Goal: Task Accomplishment & Management: Manage account settings

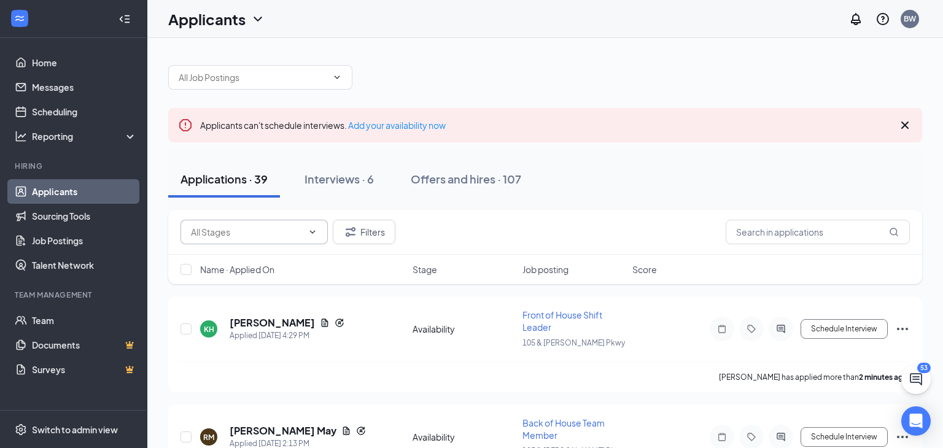
click at [276, 232] on input "text" at bounding box center [247, 232] width 112 height 14
click at [266, 284] on div "Review Stage (3)" at bounding box center [233, 284] width 66 height 14
type input "Review Stage (3)"
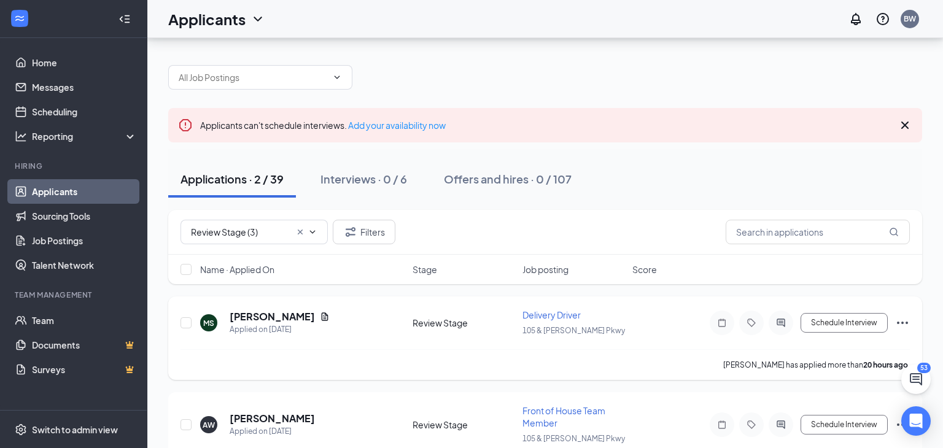
scroll to position [53, 0]
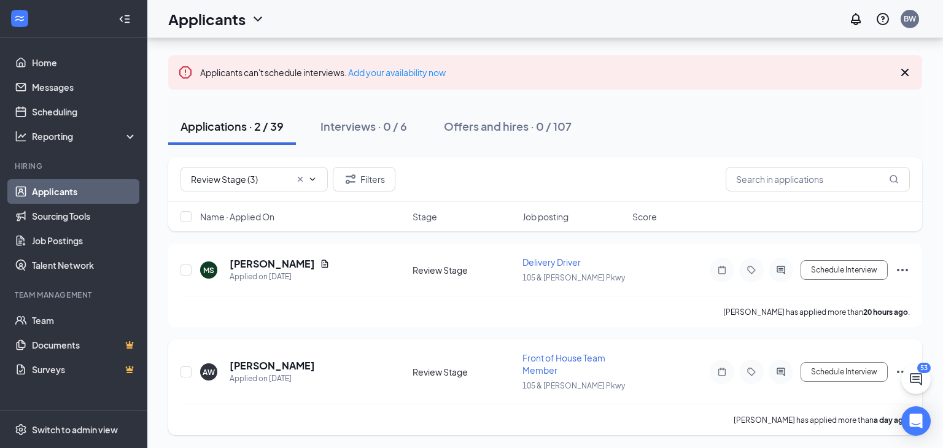
click at [284, 354] on div "AW Avery Walker Applied on Sep 14 Review Stage Front of House Team Member 105 &…" at bounding box center [546, 378] width 730 height 53
click at [367, 127] on div "Interviews · 0 / 6" at bounding box center [364, 126] width 87 height 15
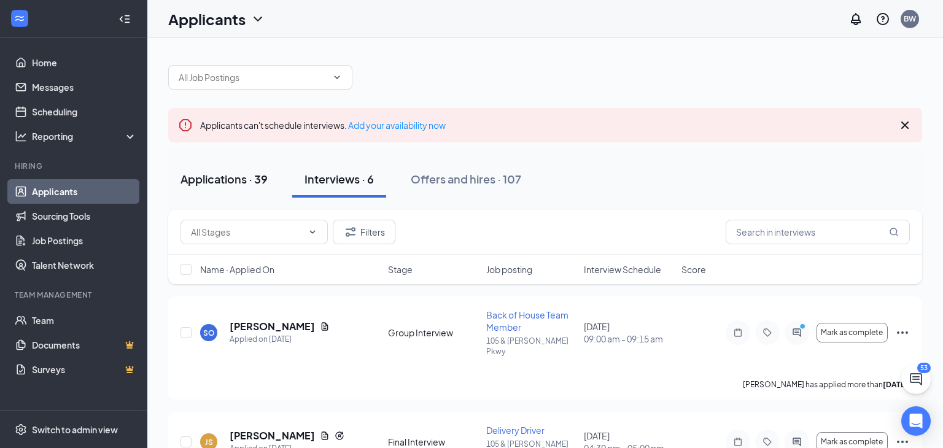
click at [243, 183] on div "Applications · 39" at bounding box center [224, 178] width 87 height 15
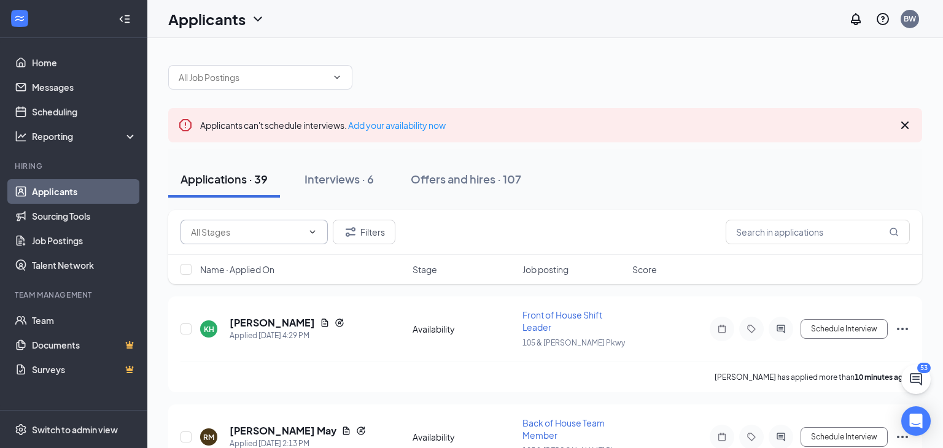
click at [235, 234] on input "text" at bounding box center [247, 232] width 112 height 14
click at [242, 278] on div "Review Stage (3)" at bounding box center [233, 284] width 66 height 14
type input "Review Stage (3)"
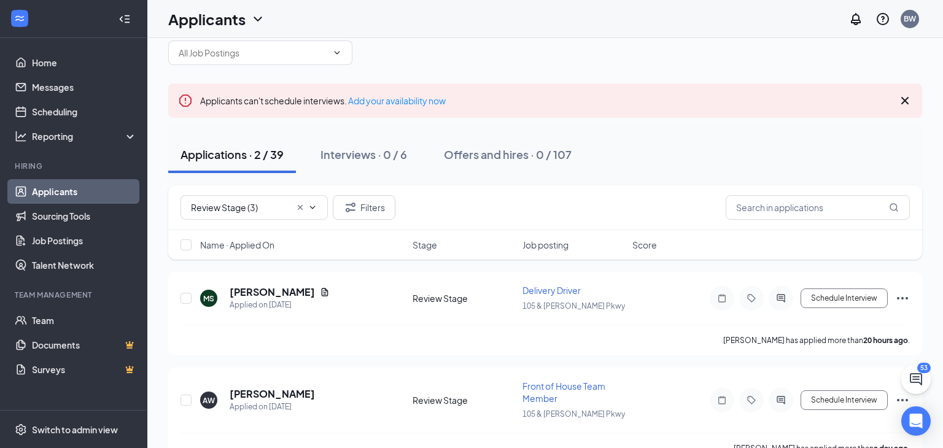
scroll to position [53, 0]
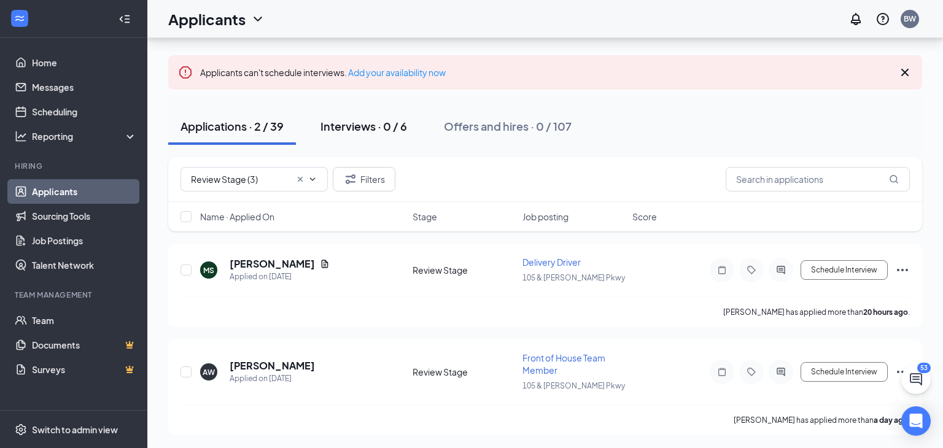
click at [339, 123] on div "Interviews · 0 / 6" at bounding box center [364, 126] width 87 height 15
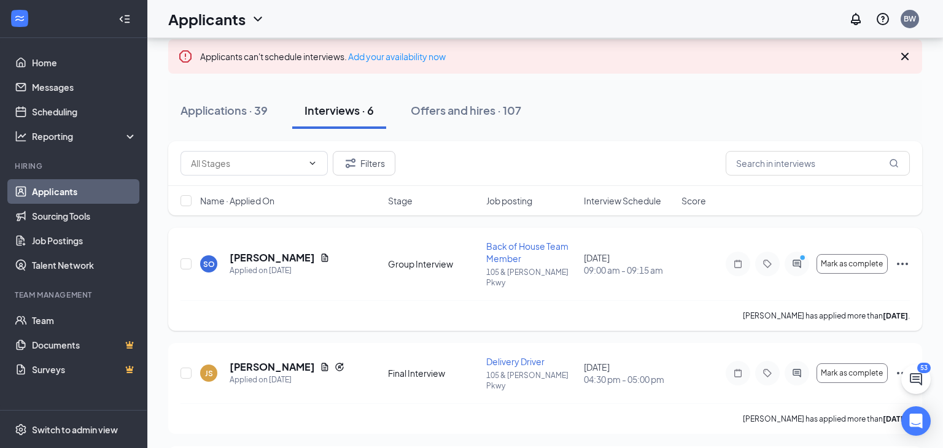
scroll to position [54, 0]
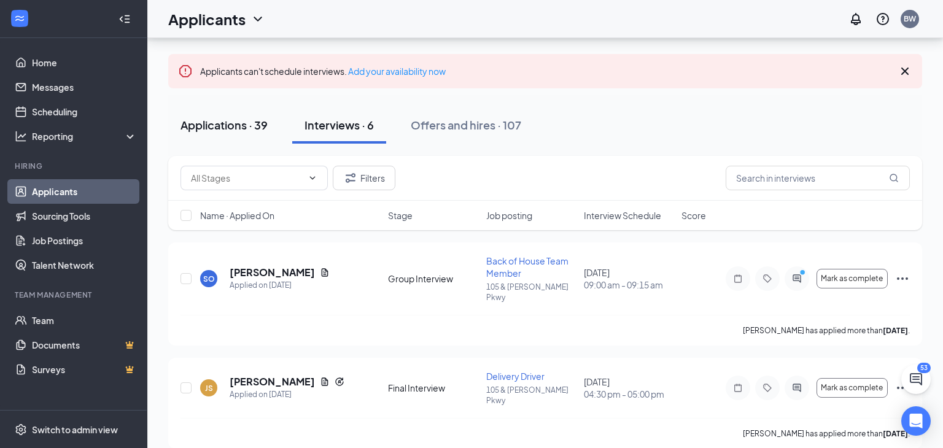
click at [232, 124] on div "Applications · 39" at bounding box center [224, 124] width 87 height 15
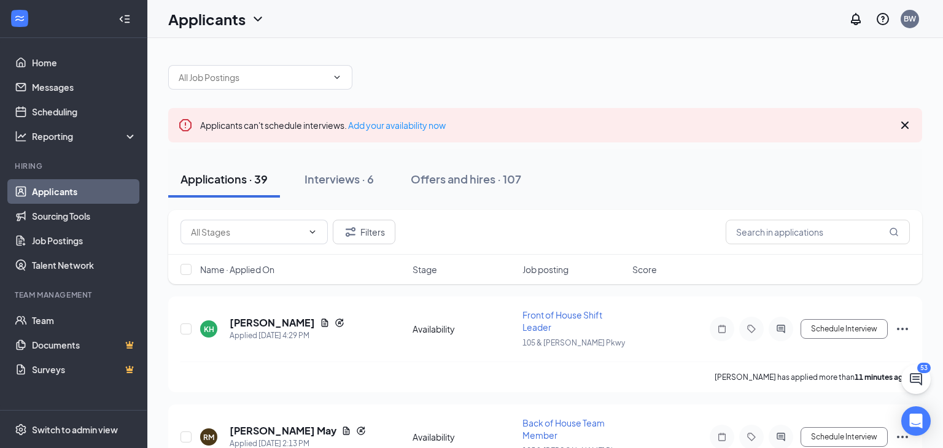
click at [250, 251] on div "Filters" at bounding box center [545, 232] width 754 height 45
click at [241, 233] on input "text" at bounding box center [247, 232] width 112 height 14
click at [250, 285] on div "Review Stage (3)" at bounding box center [233, 284] width 66 height 14
type input "Review Stage (3)"
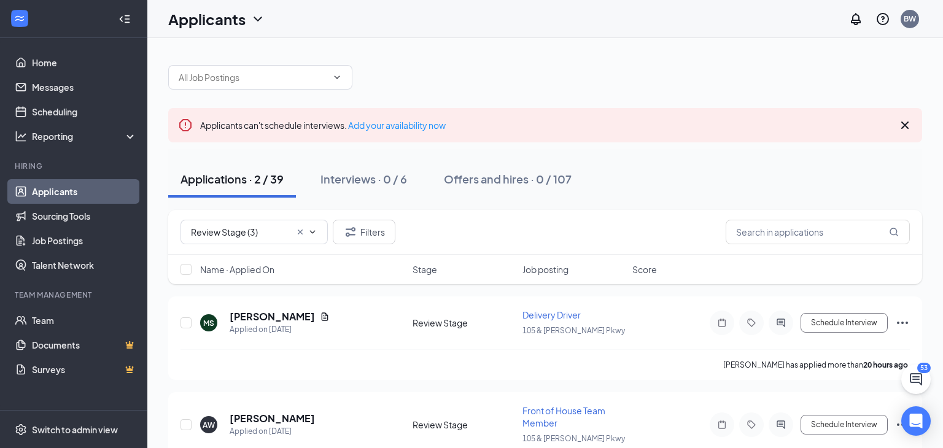
scroll to position [53, 0]
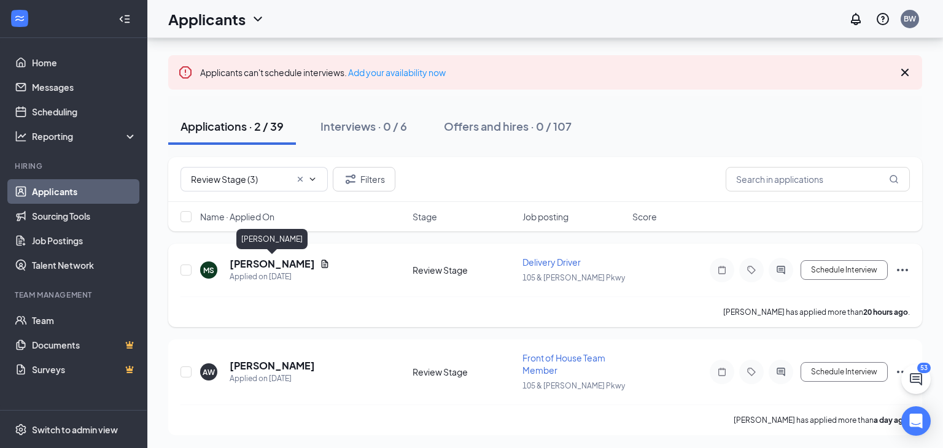
click at [283, 264] on h5 "Matthew Setchell" at bounding box center [272, 264] width 85 height 14
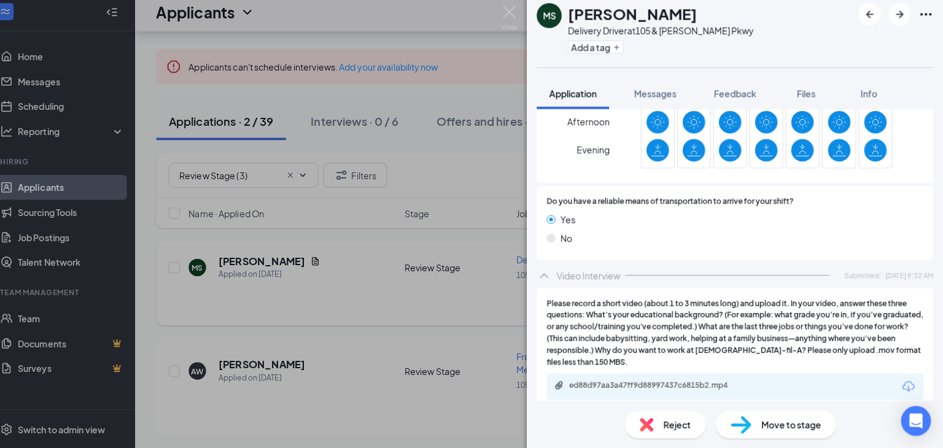
scroll to position [53, 0]
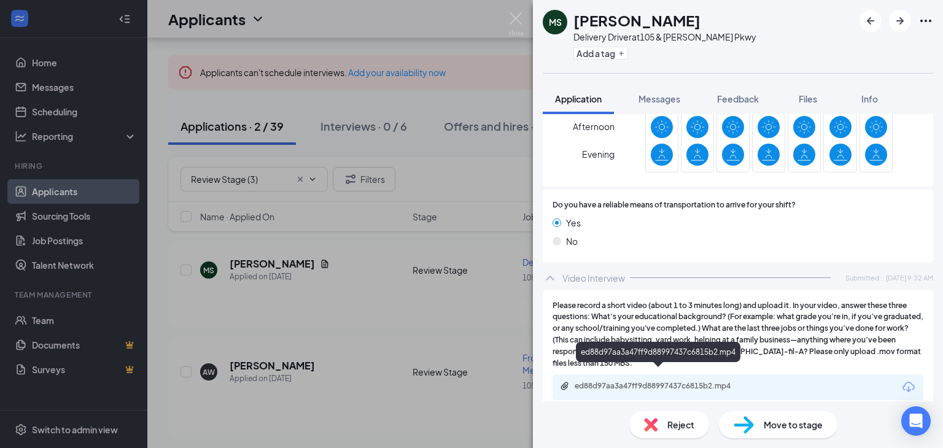
click at [609, 381] on div "ed88d97aa3a47ff9d88997437c6815b2.mp4" at bounding box center [661, 386] width 172 height 10
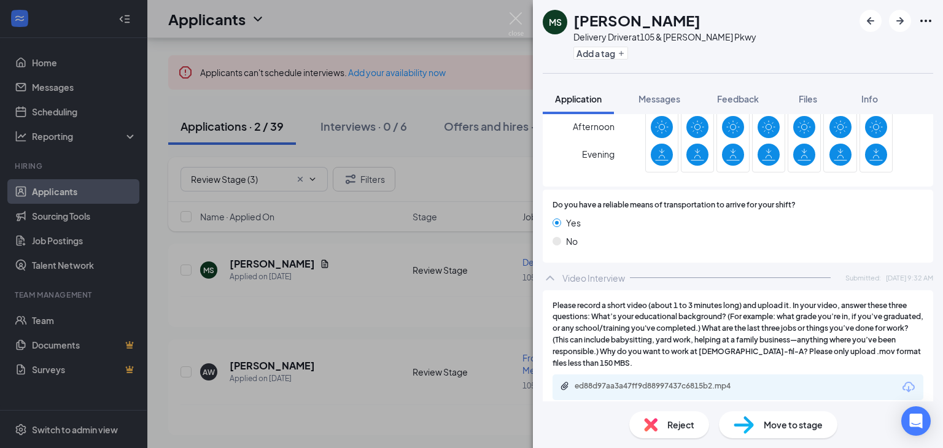
scroll to position [1077, 0]
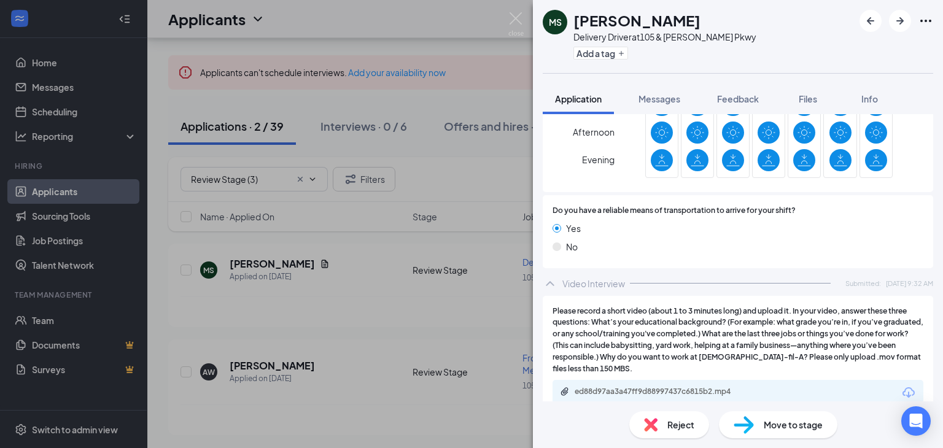
click at [657, 416] on div "Reject" at bounding box center [670, 425] width 80 height 27
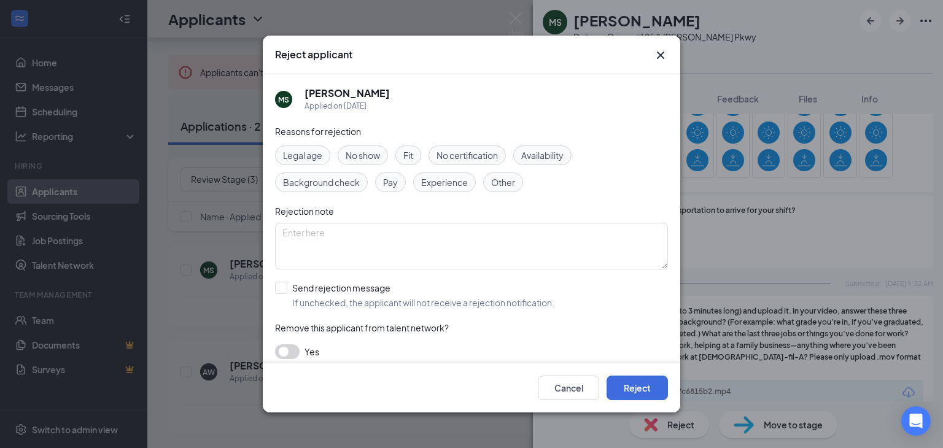
click at [407, 160] on span "Fit" at bounding box center [409, 156] width 10 height 14
click at [282, 289] on input "Send rejection message If unchecked, the applicant will not receive a rejection…" at bounding box center [414, 295] width 279 height 27
checkbox input "true"
click at [638, 388] on button "Reject" at bounding box center [637, 388] width 61 height 25
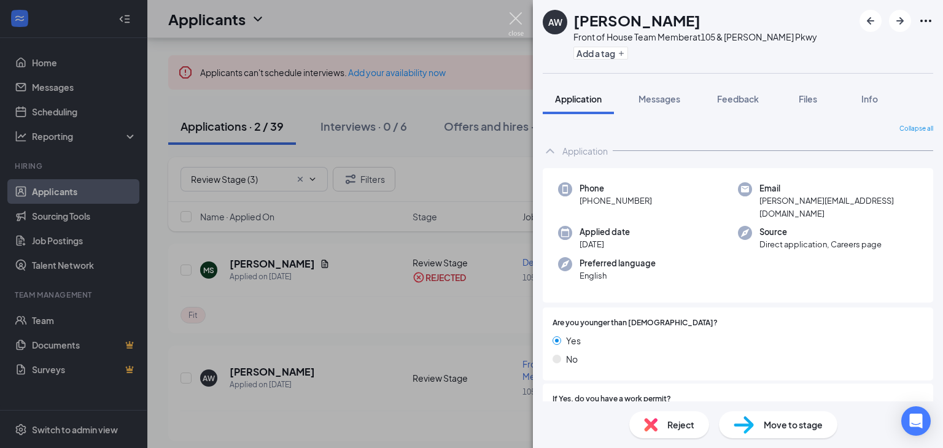
click at [518, 26] on img at bounding box center [516, 24] width 15 height 24
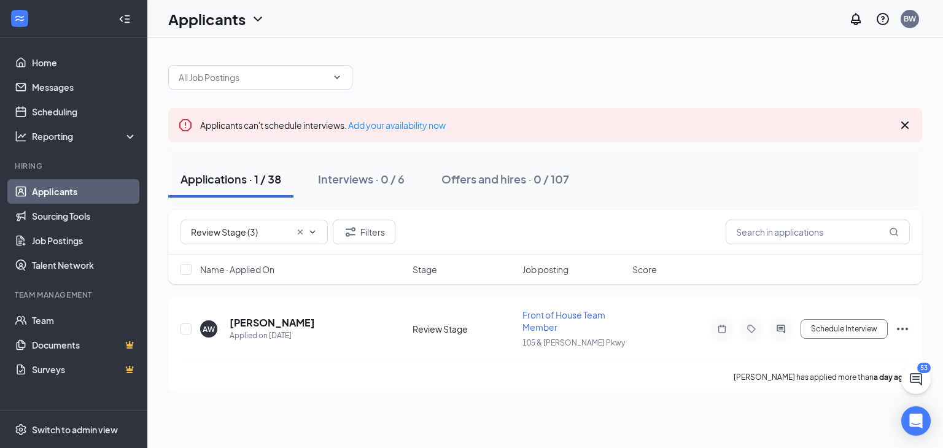
click at [451, 397] on div "Applicants can't schedule interviews. Add your availability now Applications · …" at bounding box center [545, 222] width 796 height 369
click at [258, 322] on h5 "Avery Walker" at bounding box center [272, 323] width 85 height 14
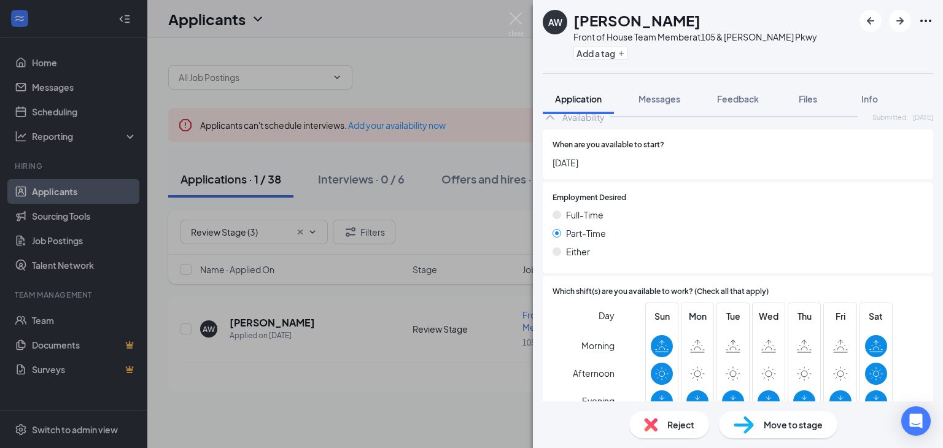
scroll to position [864, 0]
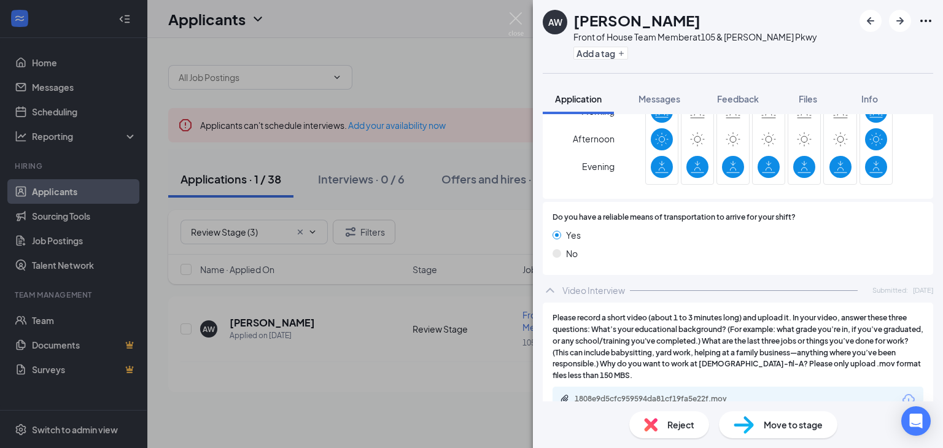
click at [416, 79] on div "AW Avery Walker Front of House Team Member at 105 & Lonestar Pkwy Add a tag App…" at bounding box center [471, 224] width 943 height 448
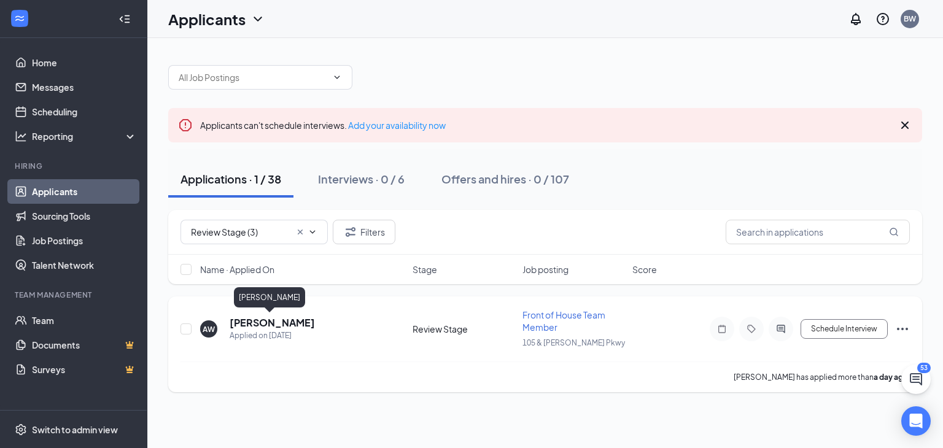
click at [252, 321] on h5 "Avery Walker" at bounding box center [272, 323] width 85 height 14
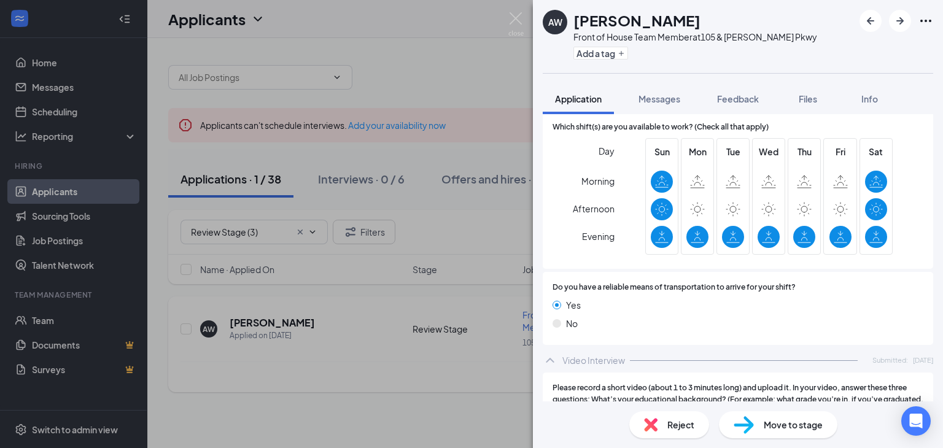
scroll to position [864, 0]
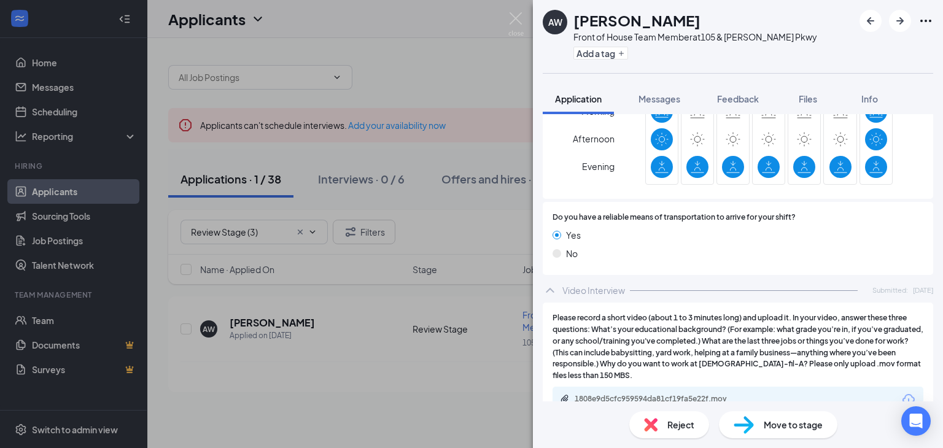
click at [791, 387] on div "1808e9d5cfc959594da81cf19fa5e22f.mov" at bounding box center [738, 400] width 371 height 26
click at [652, 387] on div "1808e9d5cfc959594da81cf19fa5e22f.mov" at bounding box center [738, 400] width 371 height 26
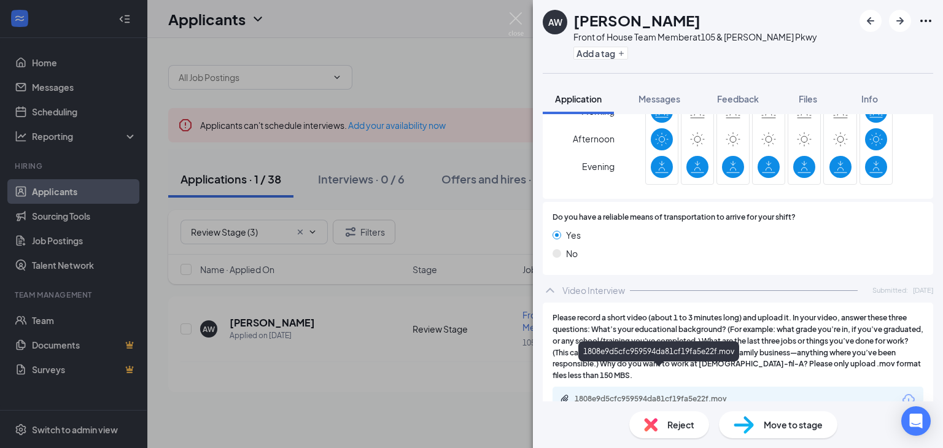
click at [641, 394] on div "1808e9d5cfc959594da81cf19fa5e22f.mov" at bounding box center [661, 399] width 172 height 10
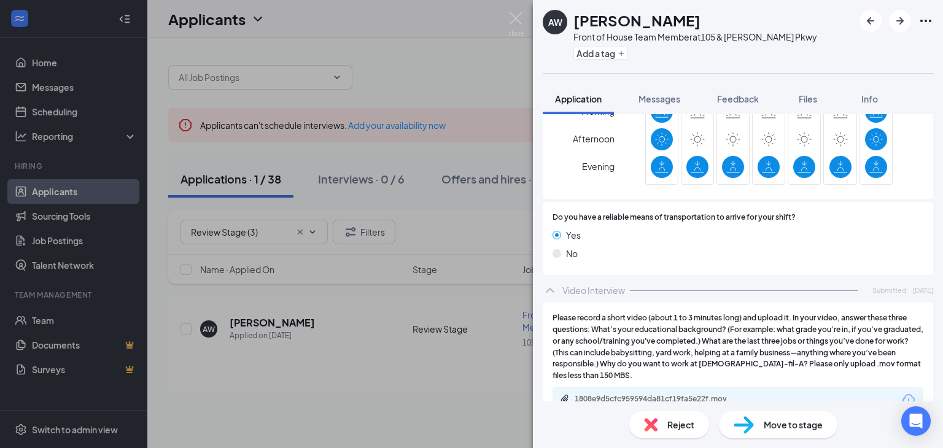
scroll to position [858, 0]
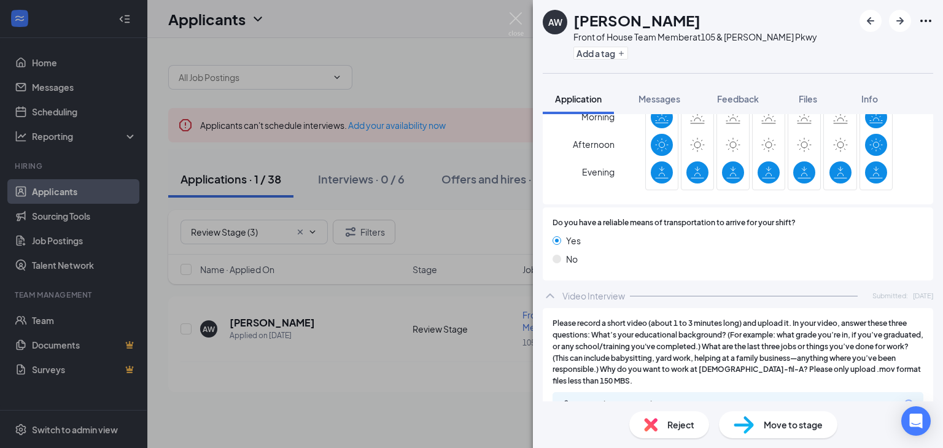
click at [677, 428] on span "Reject" at bounding box center [681, 425] width 27 height 14
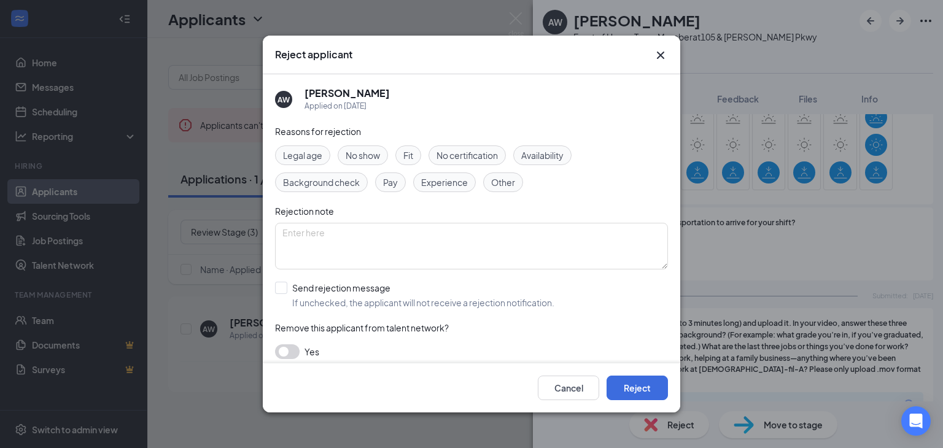
click at [405, 158] on span "Fit" at bounding box center [409, 156] width 10 height 14
click at [280, 289] on input "Send rejection message If unchecked, the applicant will not receive a rejection…" at bounding box center [414, 295] width 279 height 27
checkbox input "true"
click at [636, 386] on button "Reject" at bounding box center [637, 388] width 61 height 25
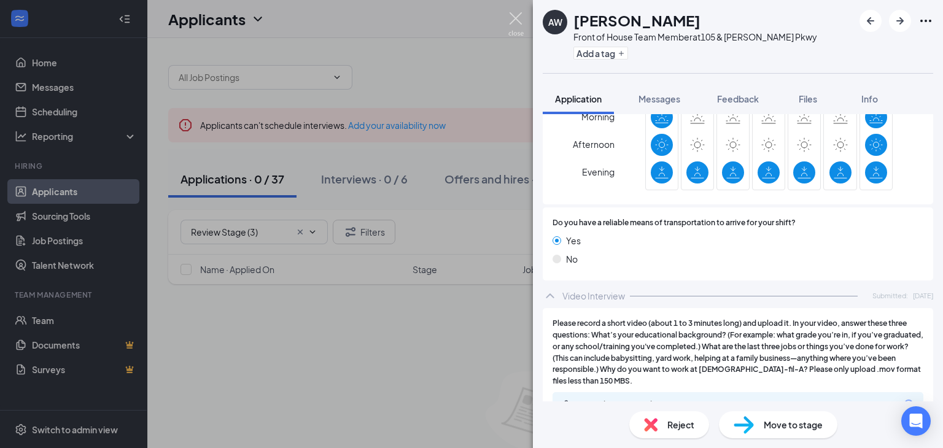
click at [517, 27] on img at bounding box center [516, 24] width 15 height 24
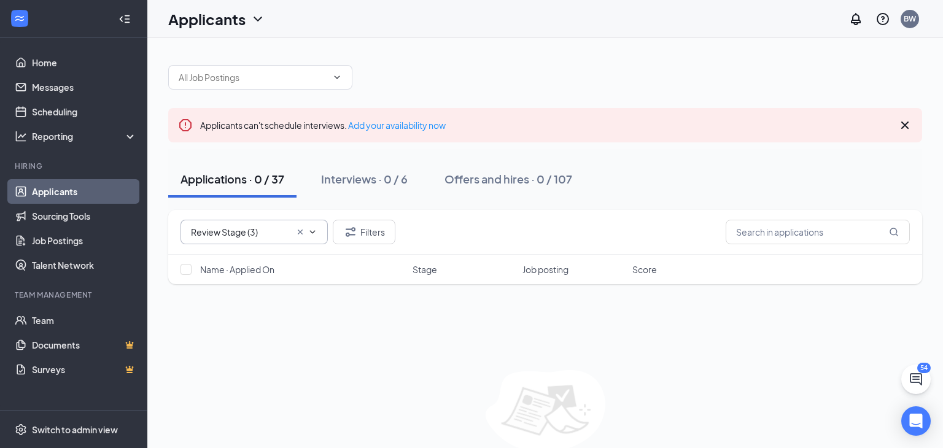
click at [252, 230] on input "Review Stage (3)" at bounding box center [240, 232] width 99 height 14
click at [268, 213] on div "Review Stage (3) No options Filters" at bounding box center [545, 232] width 754 height 45
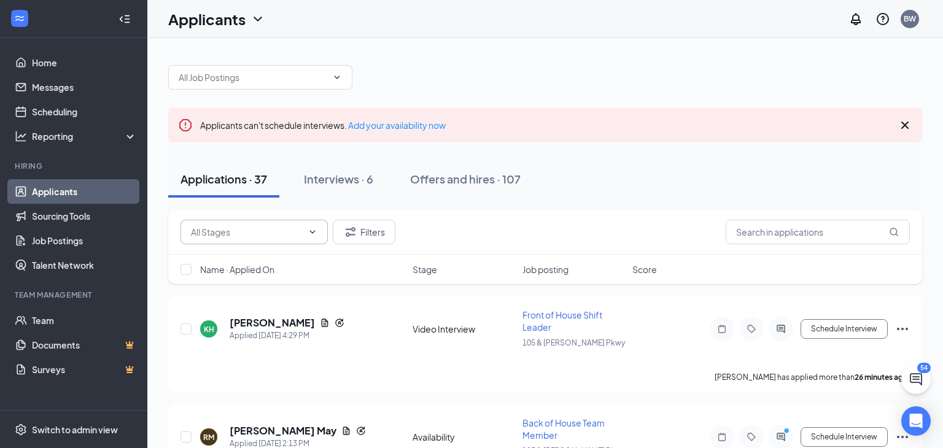
click at [260, 233] on input "text" at bounding box center [247, 232] width 112 height 14
click at [264, 278] on div "Review Stage (1)" at bounding box center [233, 284] width 66 height 14
type input "Review Stage (1)"
